Goal: Task Accomplishment & Management: Manage account settings

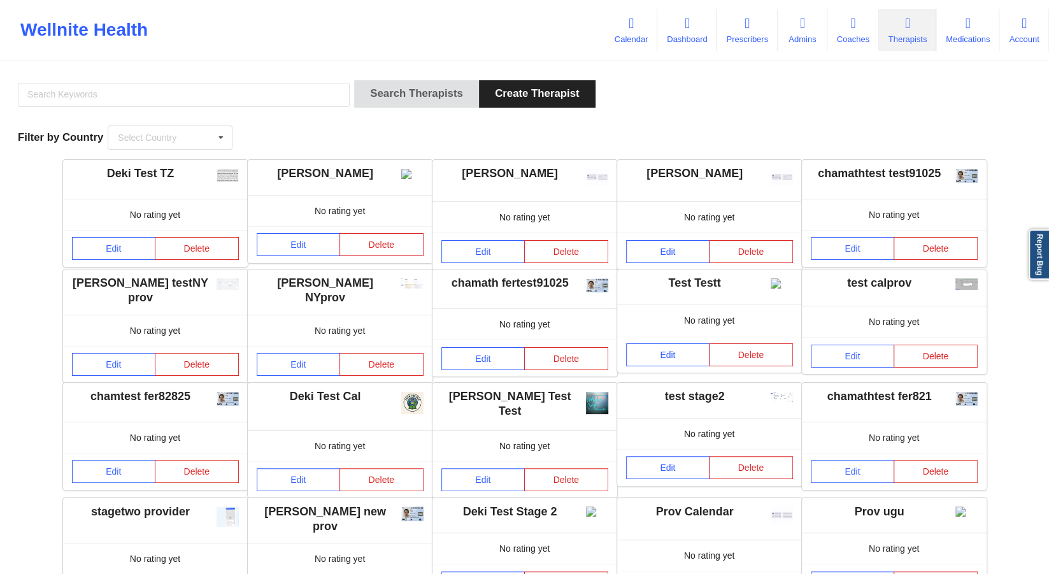
click at [265, 83] on div at bounding box center [183, 98] width 341 height 36
click at [258, 92] on input "text" at bounding box center [184, 95] width 332 height 24
type input "cms test"
click at [354, 80] on button "Search Therapists" at bounding box center [416, 93] width 125 height 27
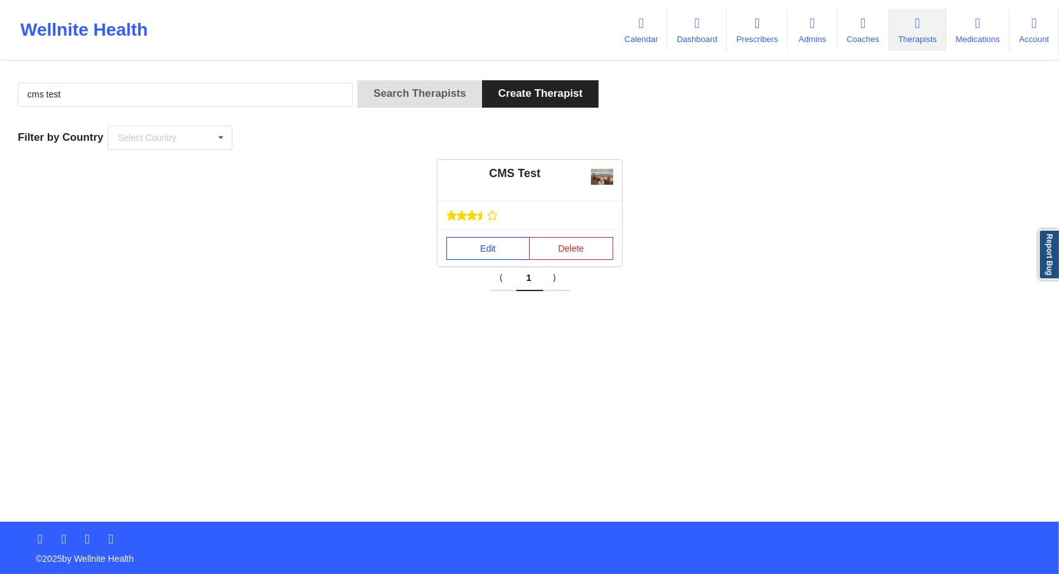
click at [487, 248] on link "Edit" at bounding box center [489, 248] width 84 height 23
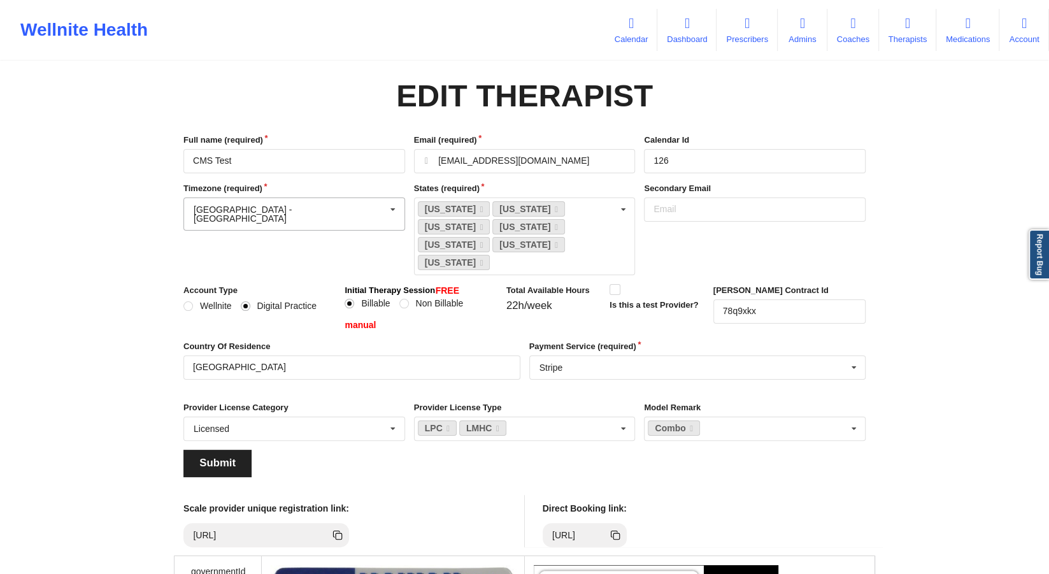
click at [315, 216] on input "text" at bounding box center [295, 209] width 220 height 23
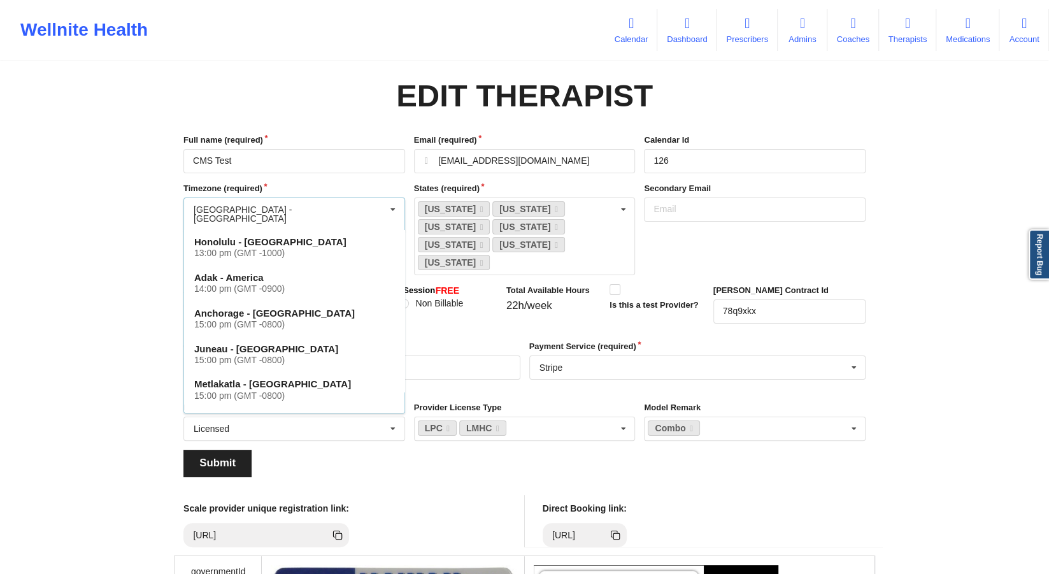
click at [143, 217] on div "Wellnite Health Calendar Dashboard Prescribers Admins Coaches Therapists Medica…" at bounding box center [524, 501] width 1049 height 1003
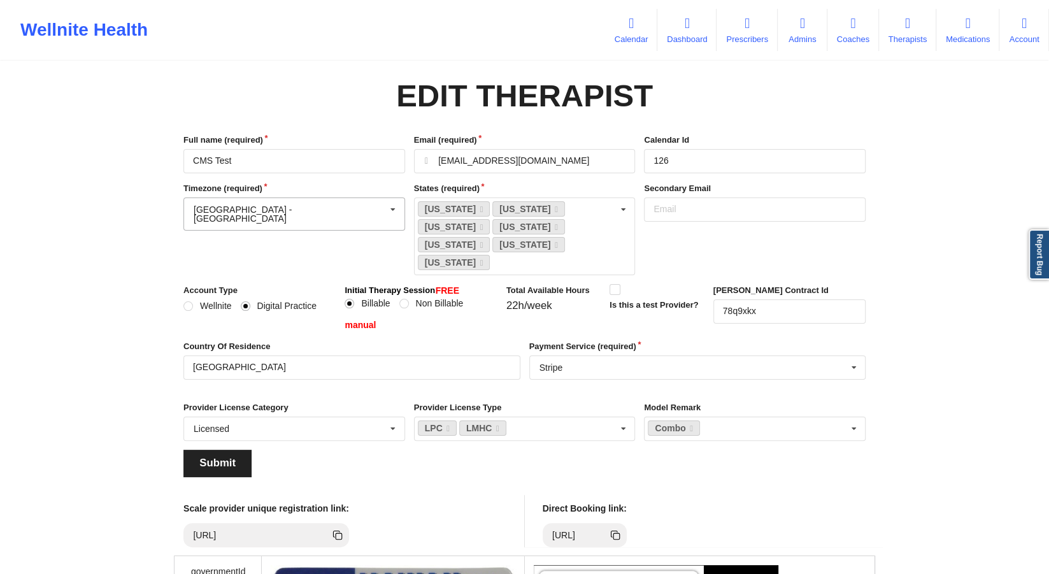
click at [251, 212] on div "[GEOGRAPHIC_DATA] - [GEOGRAPHIC_DATA]" at bounding box center [290, 214] width 192 height 18
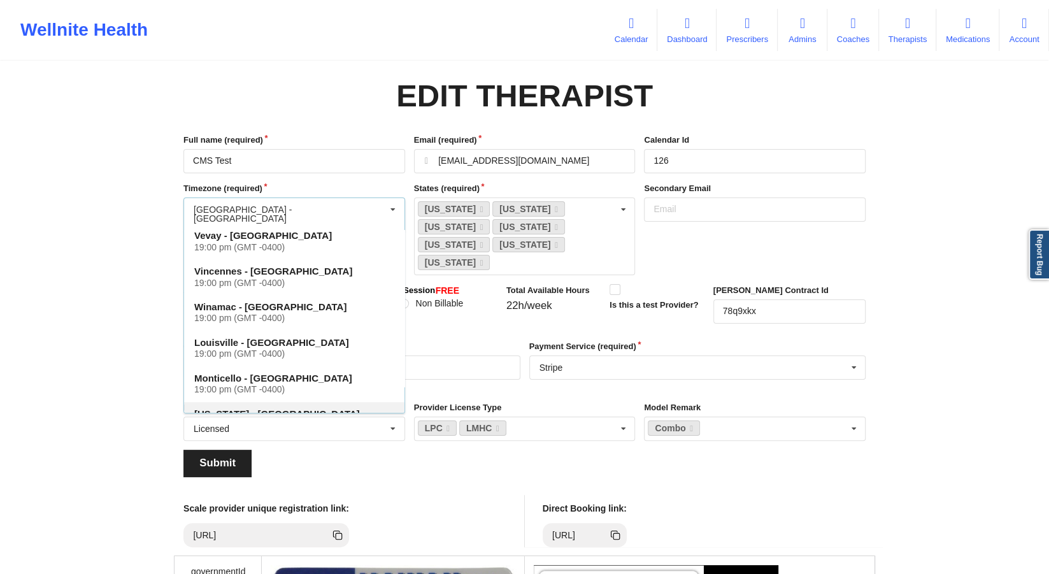
click at [266, 420] on div "19:00 pm (GMT -0400)" at bounding box center [294, 425] width 200 height 11
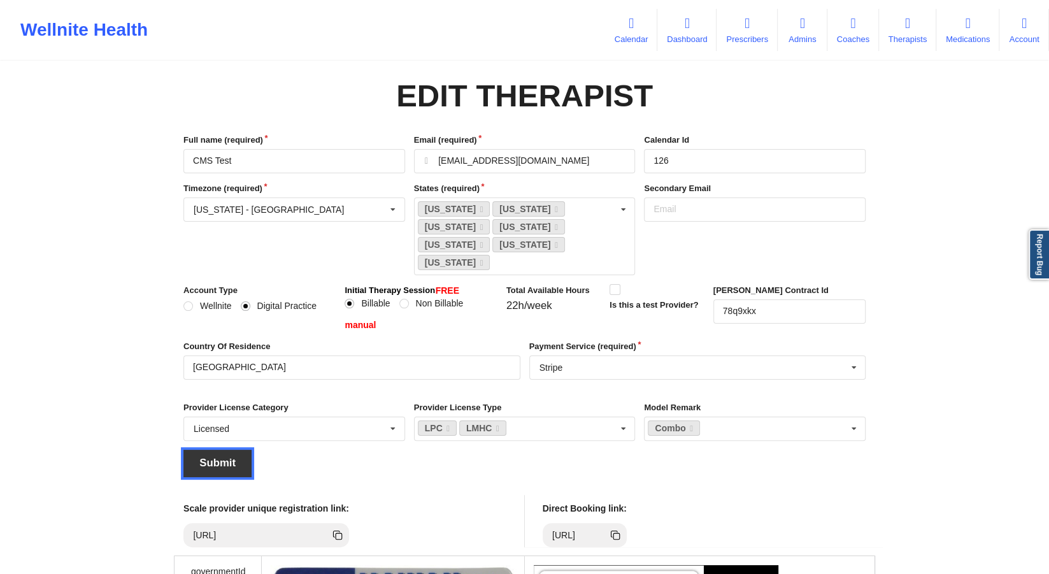
click at [217, 450] on button "Submit" at bounding box center [217, 463] width 68 height 27
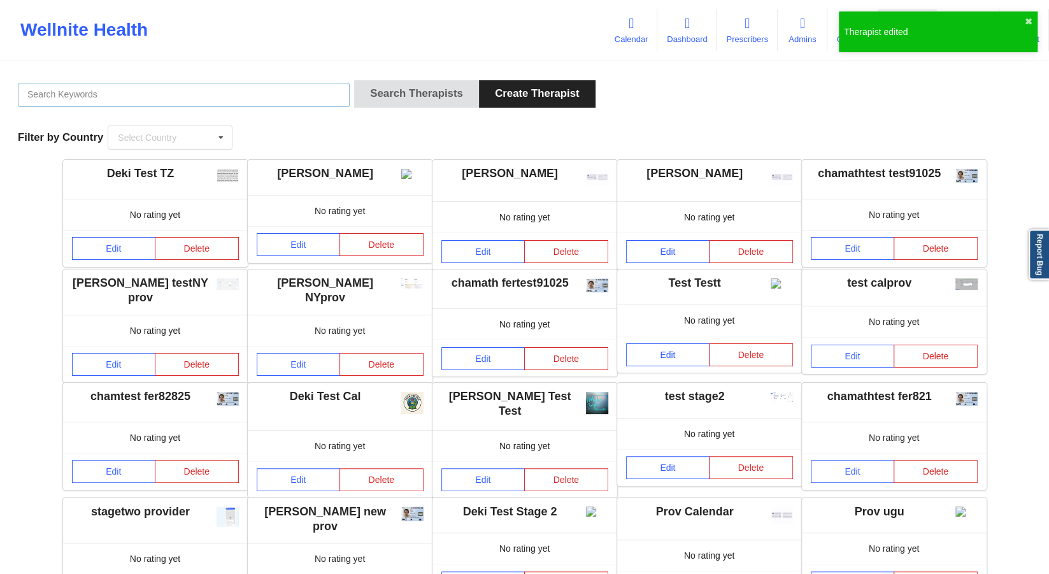
click at [259, 98] on input "text" at bounding box center [184, 95] width 332 height 24
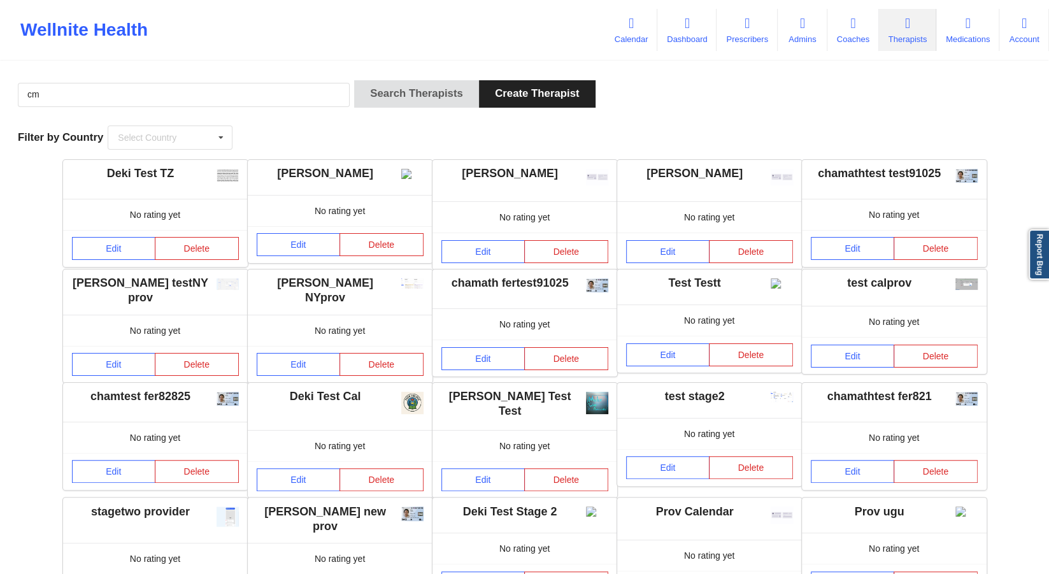
click at [201, 77] on div "cm Search Therapists Create Therapist Filter by Country Select Country [GEOGRAP…" at bounding box center [524, 114] width 1031 height 87
click at [189, 89] on input "cm" at bounding box center [184, 95] width 332 height 24
click at [190, 97] on input "cm" at bounding box center [184, 95] width 332 height 24
click at [622, 125] on div "cm Search Therapists Create Therapist Filter by Country Select Country [GEOGRAP…" at bounding box center [524, 114] width 1031 height 87
click at [98, 98] on input "cm" at bounding box center [184, 95] width 332 height 24
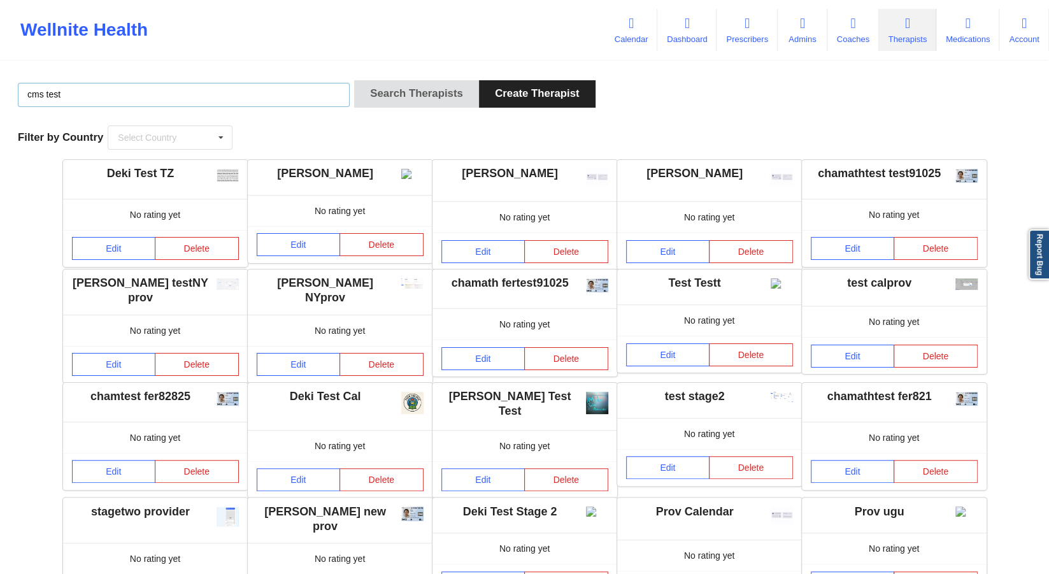
click at [156, 96] on input "cms test" at bounding box center [184, 95] width 332 height 24
type input "cms test"
click at [354, 80] on button "Search Therapists" at bounding box center [416, 93] width 125 height 27
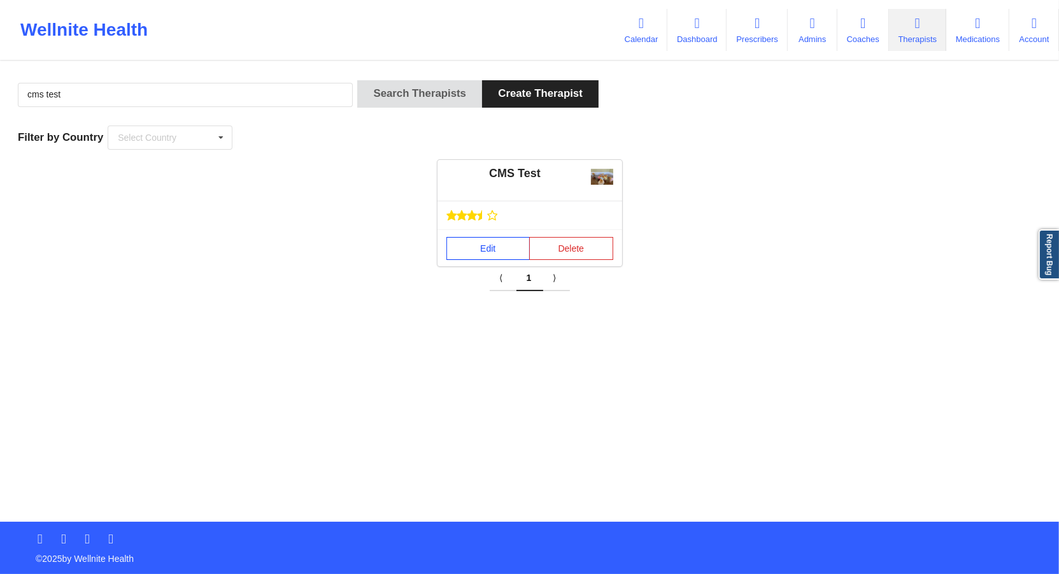
click at [482, 247] on link "Edit" at bounding box center [489, 248] width 84 height 23
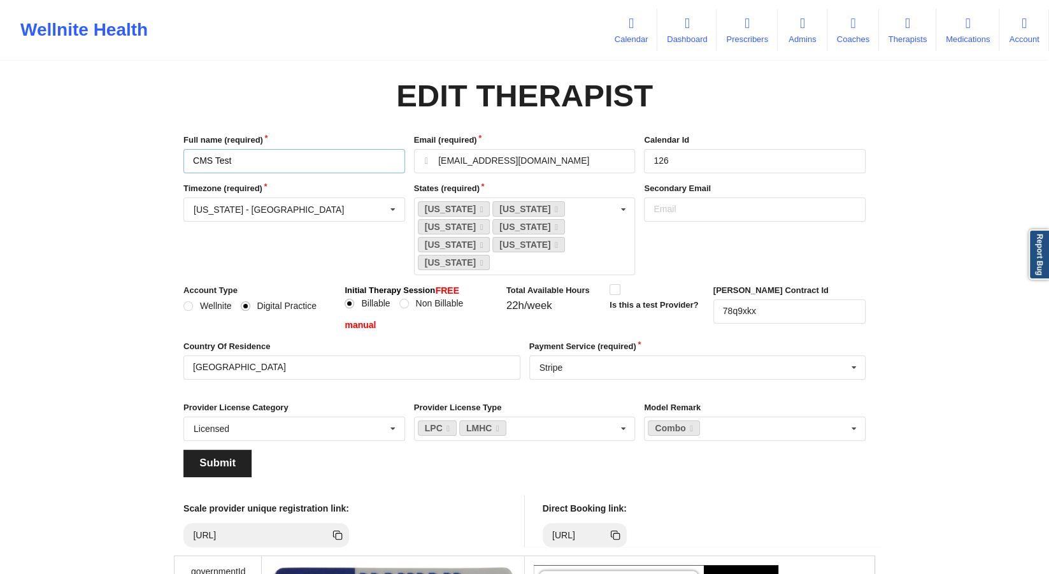
click at [276, 159] on input "CMS Test" at bounding box center [294, 161] width 222 height 24
click at [547, 165] on input "[EMAIL_ADDRESS][DOMAIN_NAME]" at bounding box center [525, 161] width 222 height 24
click at [327, 208] on input "text" at bounding box center [295, 209] width 220 height 23
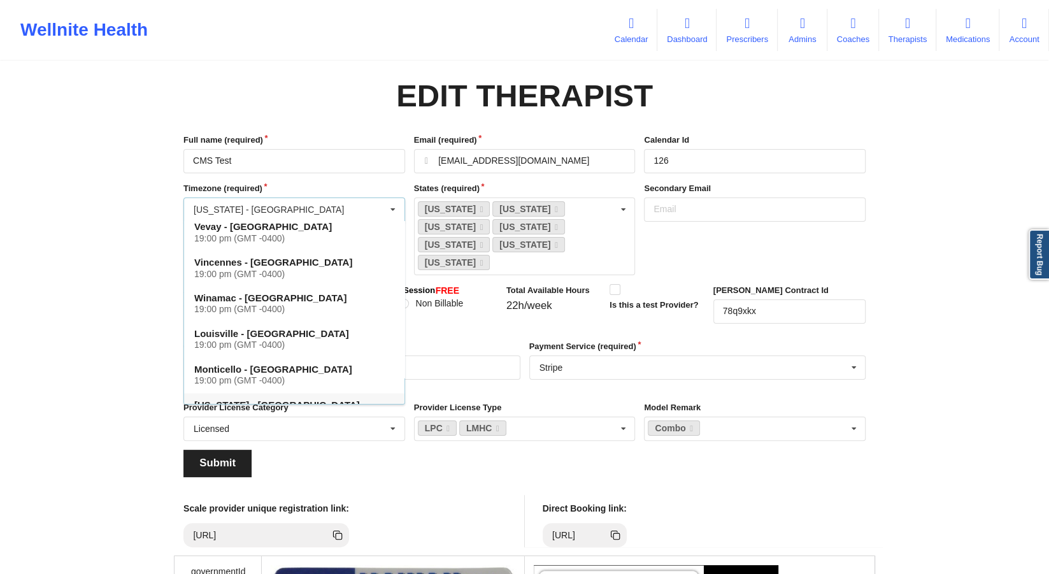
click at [105, 426] on div "Wellnite Health Calendar Dashboard Prescribers Admins Coaches Therapists Medica…" at bounding box center [524, 501] width 1049 height 1003
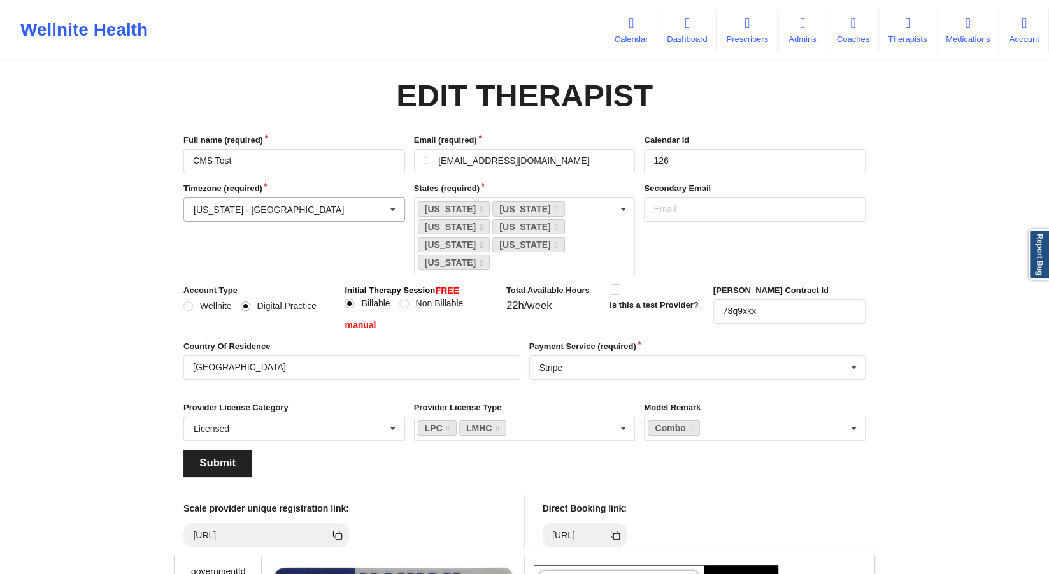
click at [307, 215] on input "text" at bounding box center [295, 209] width 220 height 23
click at [170, 226] on div "Edit Therapist Full name (required) CMS Test Email (required) [EMAIL_ADDRESS][D…" at bounding box center [525, 532] width 718 height 923
click at [273, 214] on input "text" at bounding box center [295, 209] width 220 height 23
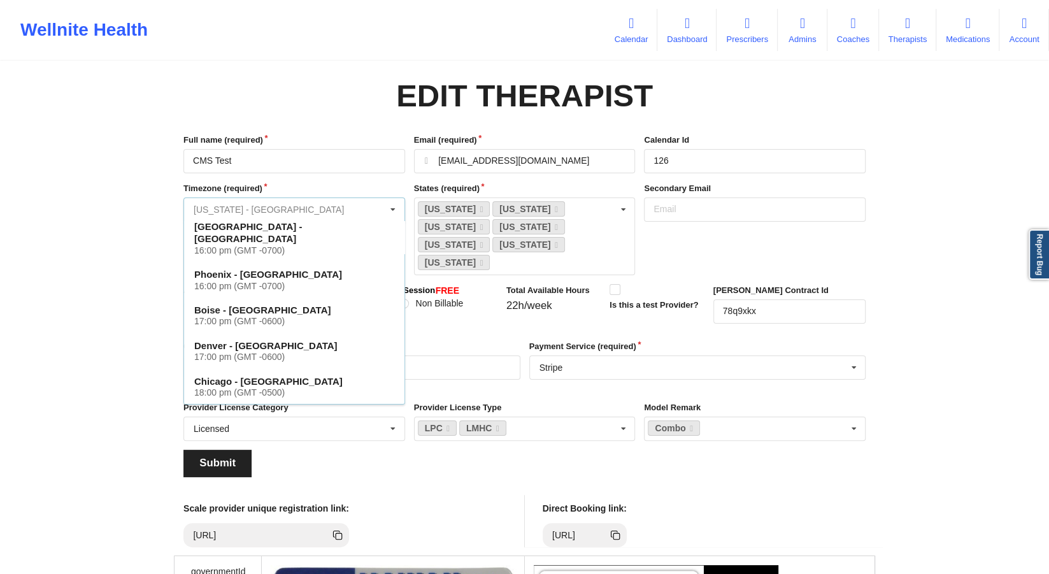
scroll to position [147, 0]
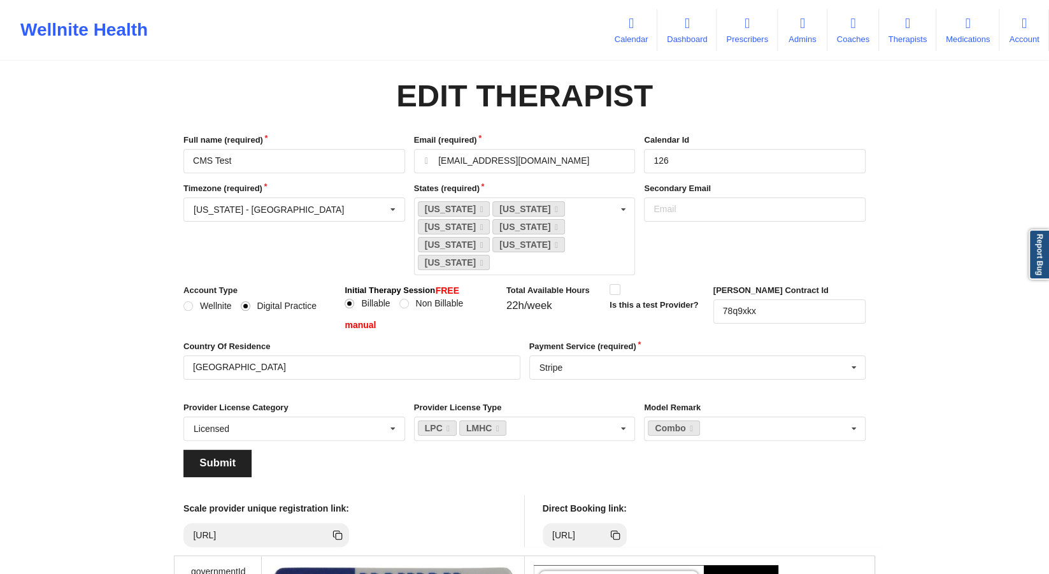
click at [113, 241] on div "Wellnite Health Calendar Dashboard Prescribers Admins Coaches Therapists Medica…" at bounding box center [524, 501] width 1049 height 1003
click at [312, 208] on input "text" at bounding box center [295, 209] width 220 height 23
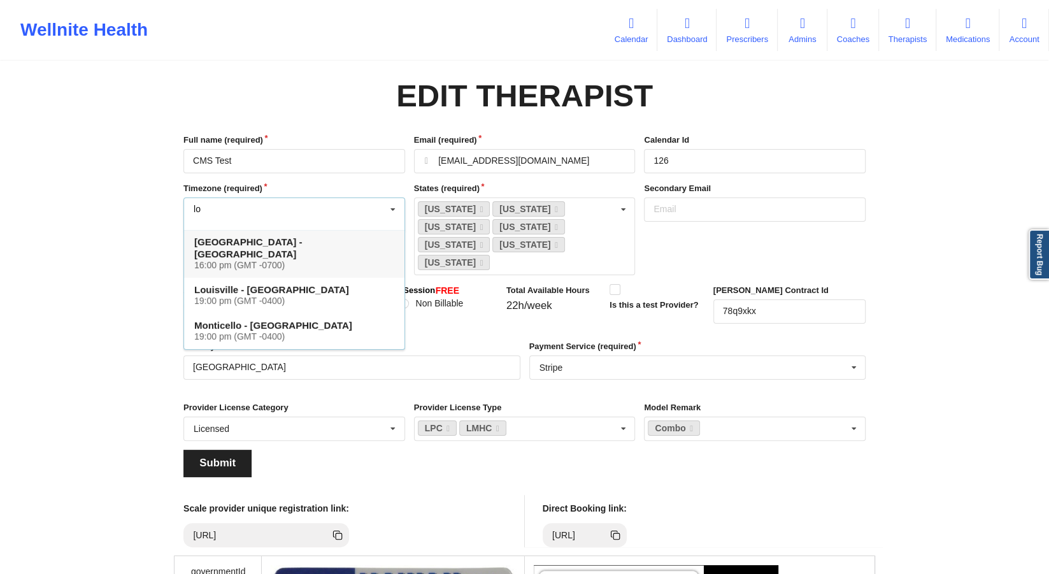
scroll to position [0, 0]
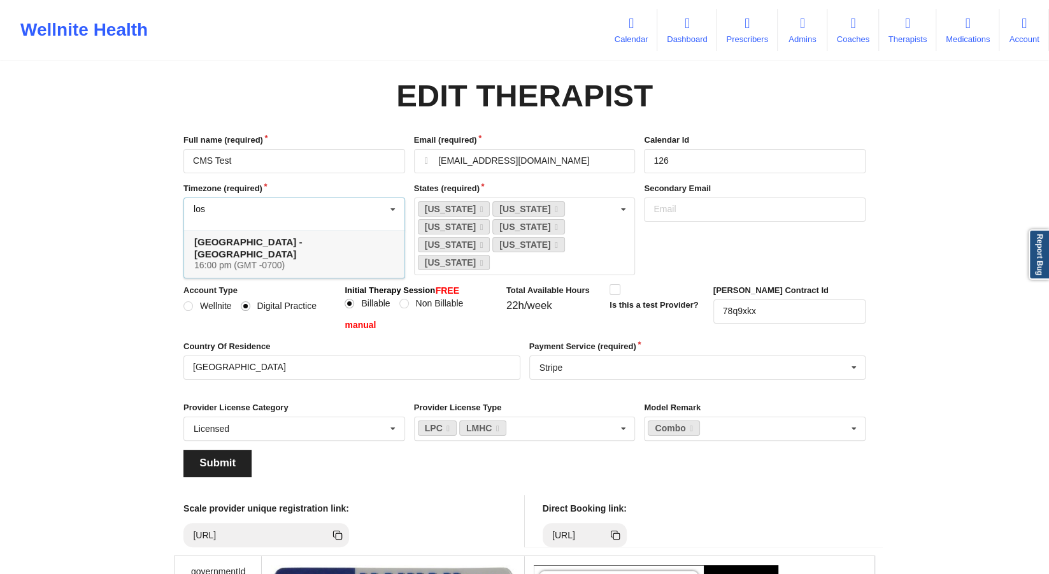
type input "los"
click at [274, 260] on div "16:00 pm (GMT -0700)" at bounding box center [294, 265] width 200 height 11
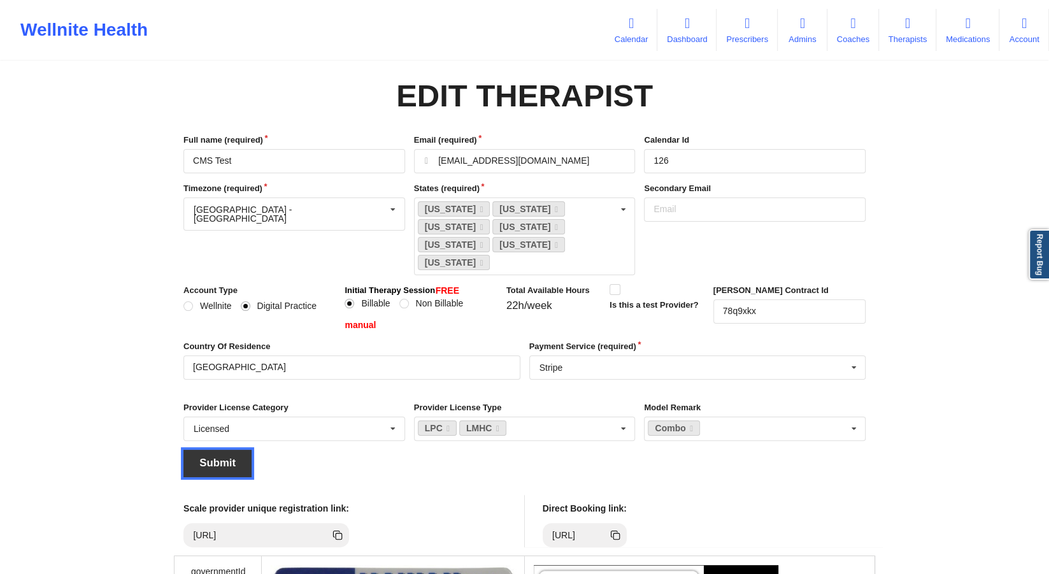
click at [236, 452] on button "Submit" at bounding box center [217, 463] width 68 height 27
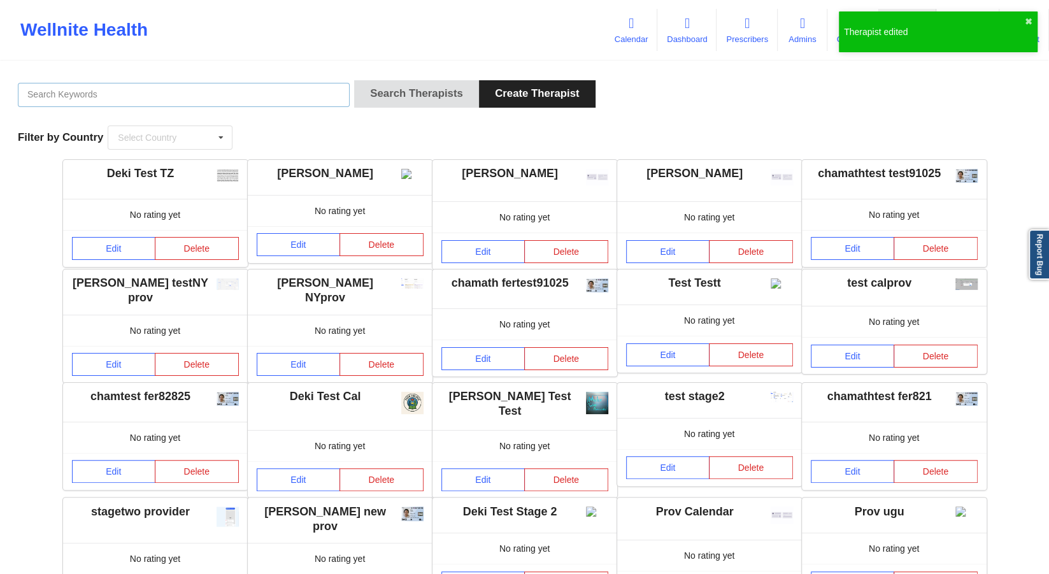
click at [165, 99] on input "text" at bounding box center [184, 95] width 332 height 24
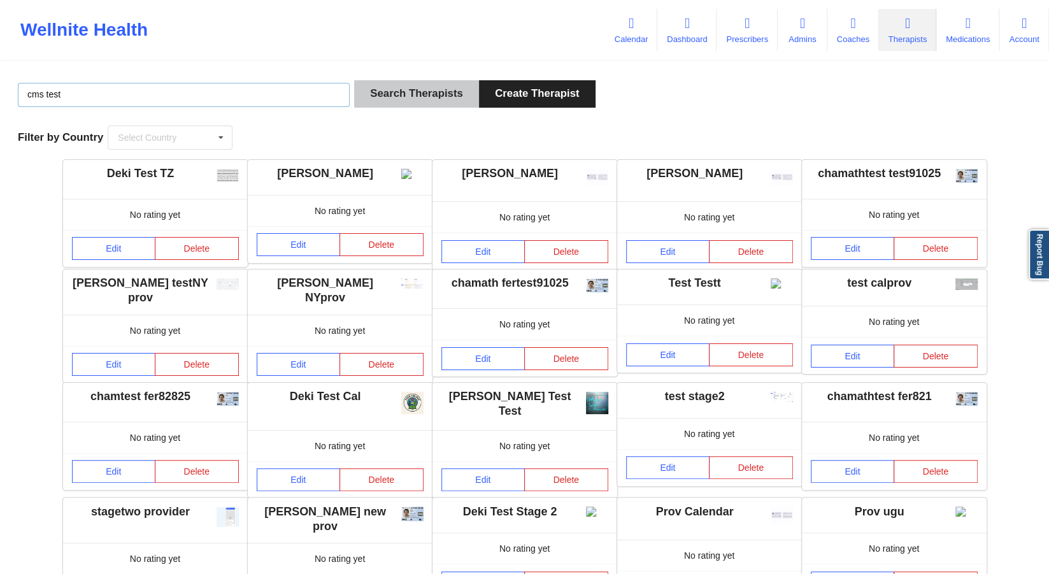
type input "cms test"
click at [434, 99] on button "Search Therapists" at bounding box center [416, 93] width 125 height 27
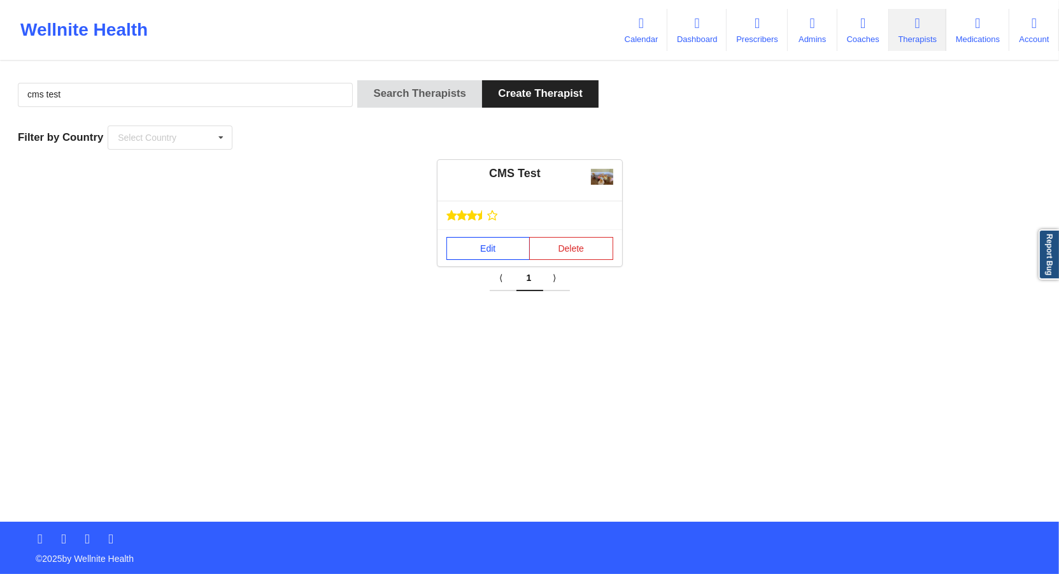
click at [463, 259] on link "Edit" at bounding box center [489, 248] width 84 height 23
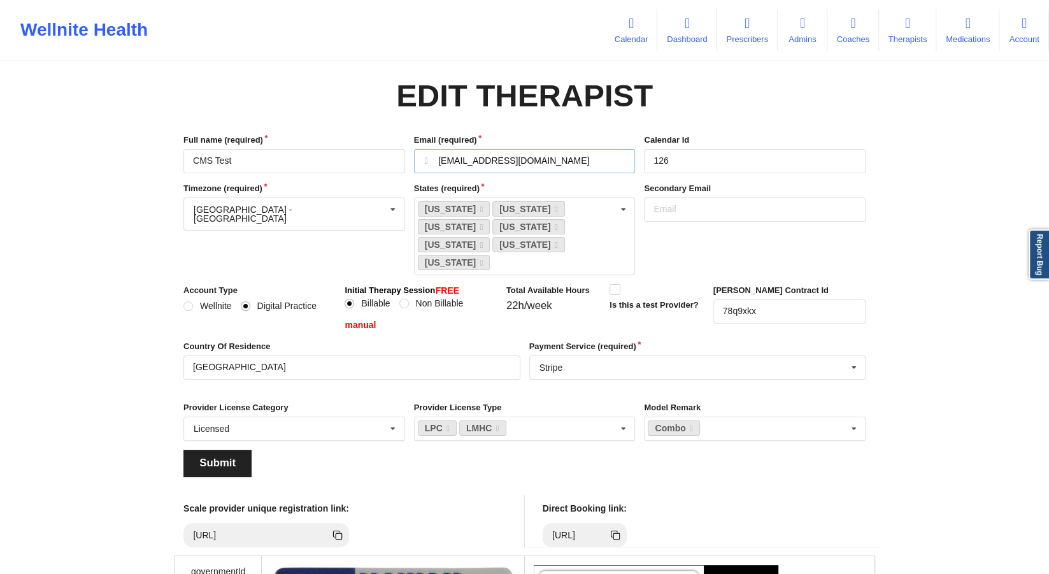
click at [510, 160] on input "[EMAIL_ADDRESS][DOMAIN_NAME]" at bounding box center [525, 161] width 222 height 24
type input "[EMAIL_ADDRESS][DOMAIN_NAME]"
click at [220, 450] on button "Submit" at bounding box center [217, 463] width 68 height 27
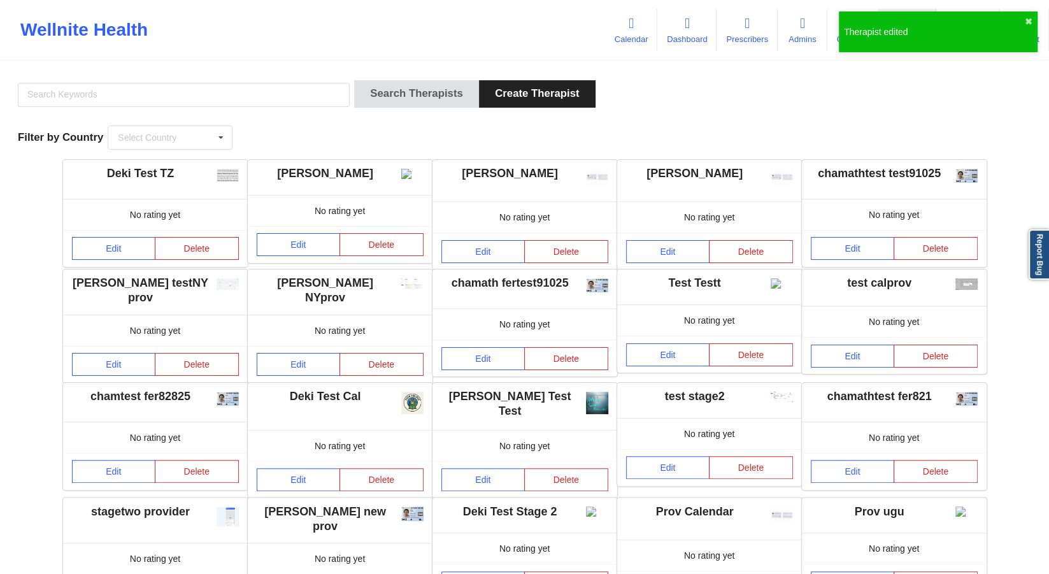
click at [206, 83] on div at bounding box center [183, 98] width 341 height 36
click at [208, 89] on input "text" at bounding box center [184, 95] width 332 height 24
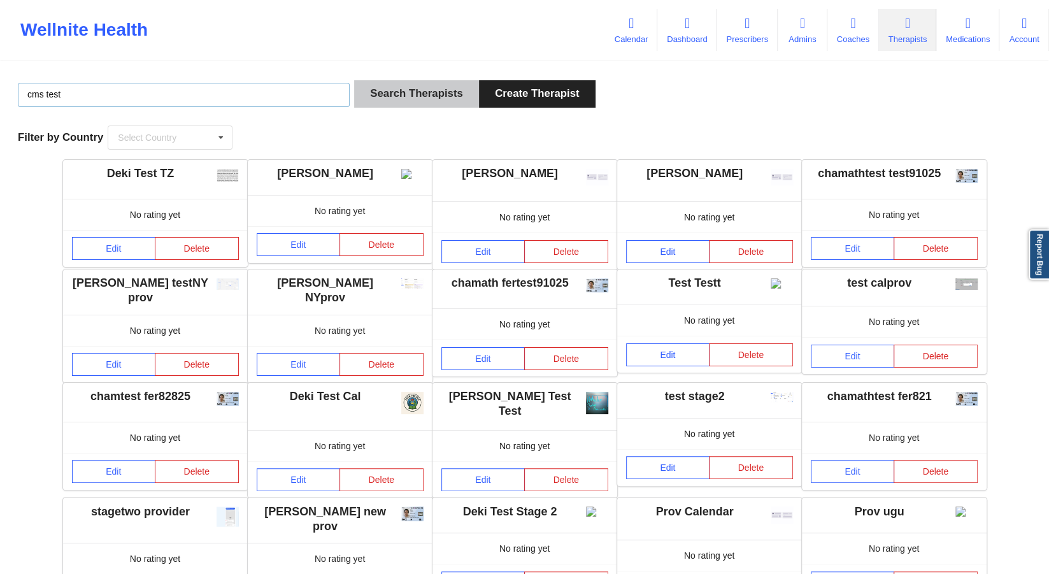
type input "cms test"
click at [382, 99] on button "Search Therapists" at bounding box center [416, 93] width 125 height 27
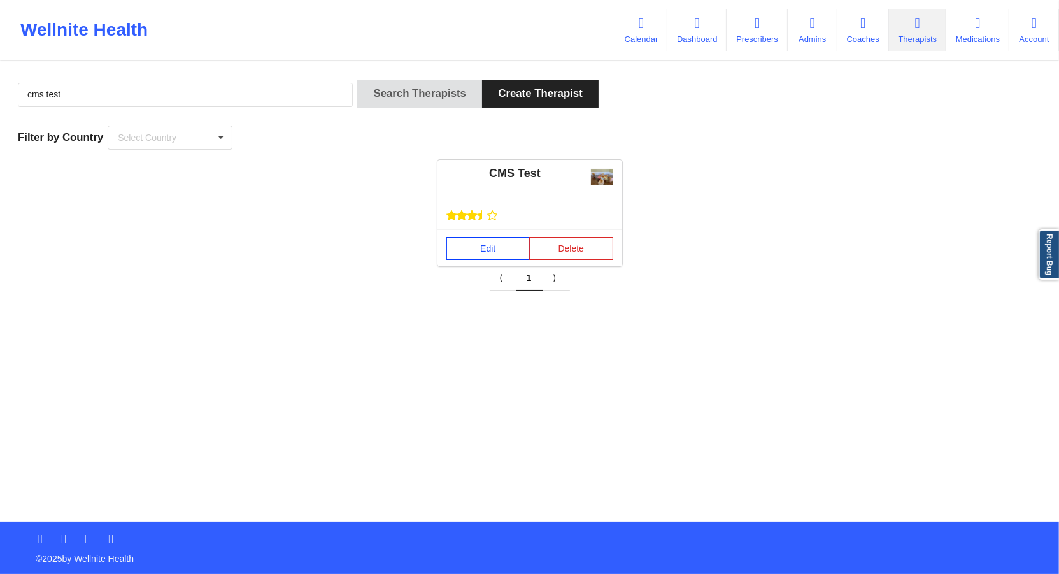
click at [470, 241] on link "Edit" at bounding box center [489, 248] width 84 height 23
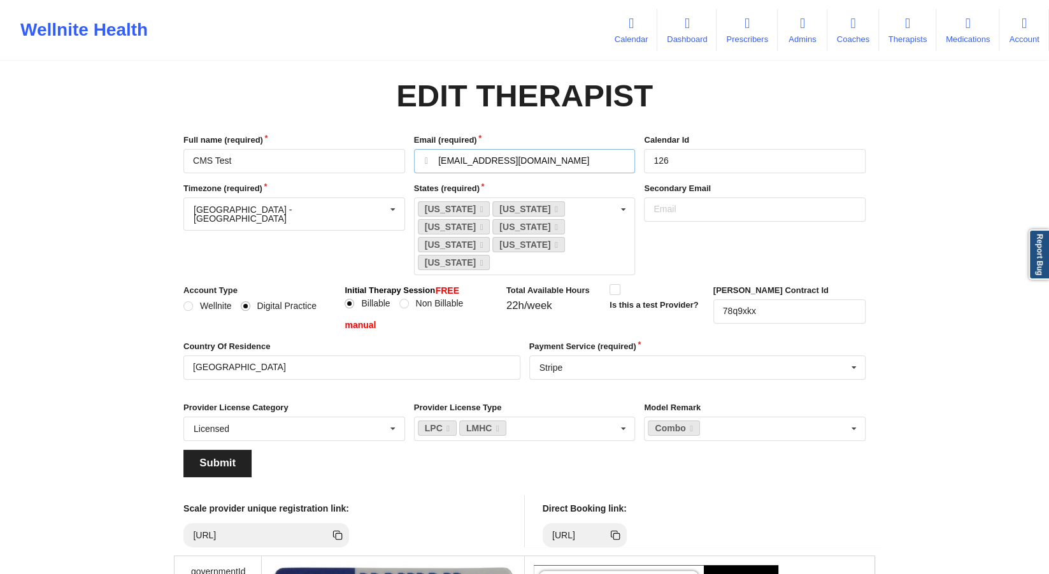
click at [512, 160] on input "[EMAIL_ADDRESS][DOMAIN_NAME]" at bounding box center [525, 161] width 222 height 24
type input "[EMAIL_ADDRESS][DOMAIN_NAME]"
click at [196, 450] on button "Submit" at bounding box center [217, 463] width 68 height 27
